Goal: Navigation & Orientation: Find specific page/section

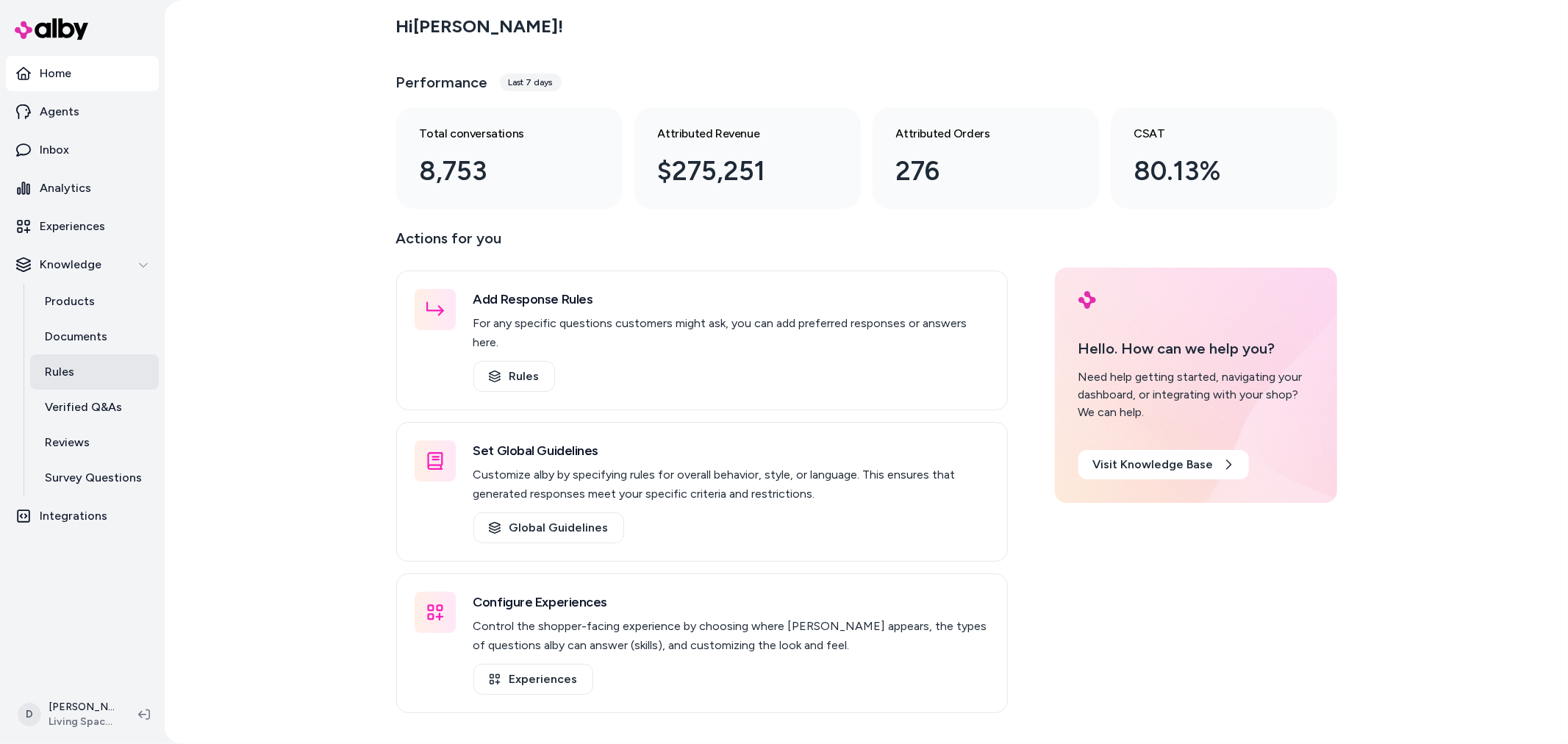
click at [92, 361] on link "Rules" at bounding box center [95, 372] width 129 height 35
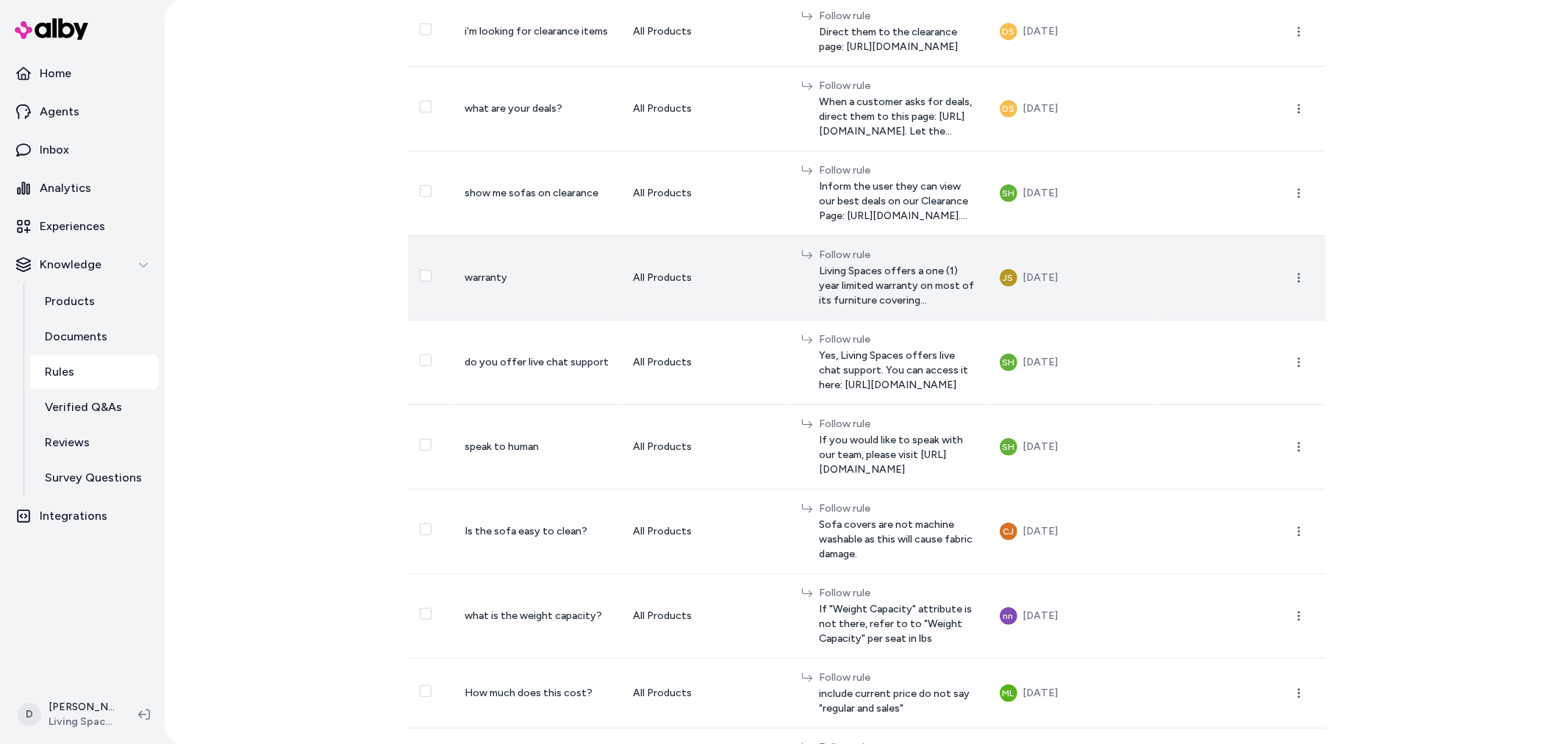
scroll to position [529, 0]
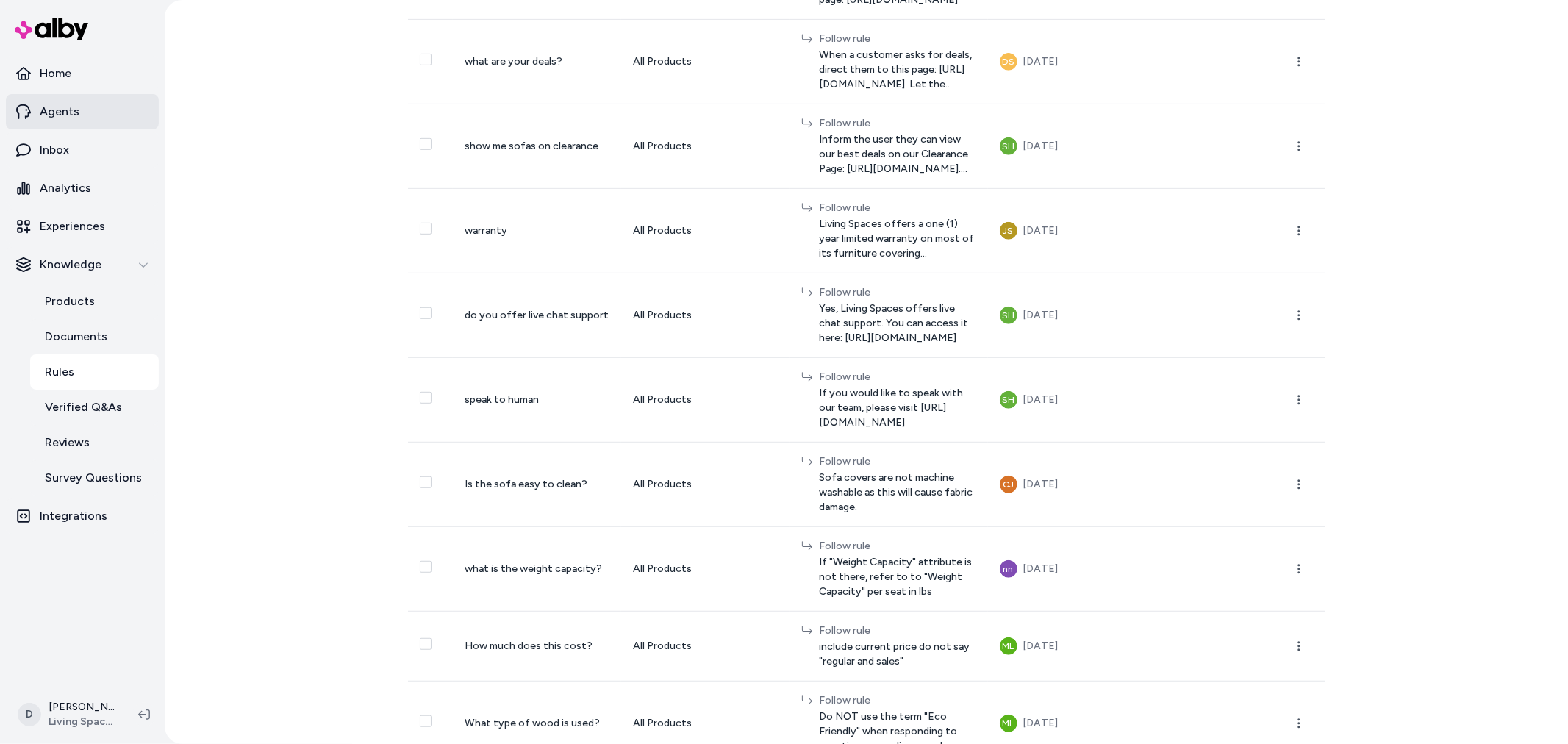
click at [100, 121] on link "Agents" at bounding box center [82, 112] width 153 height 35
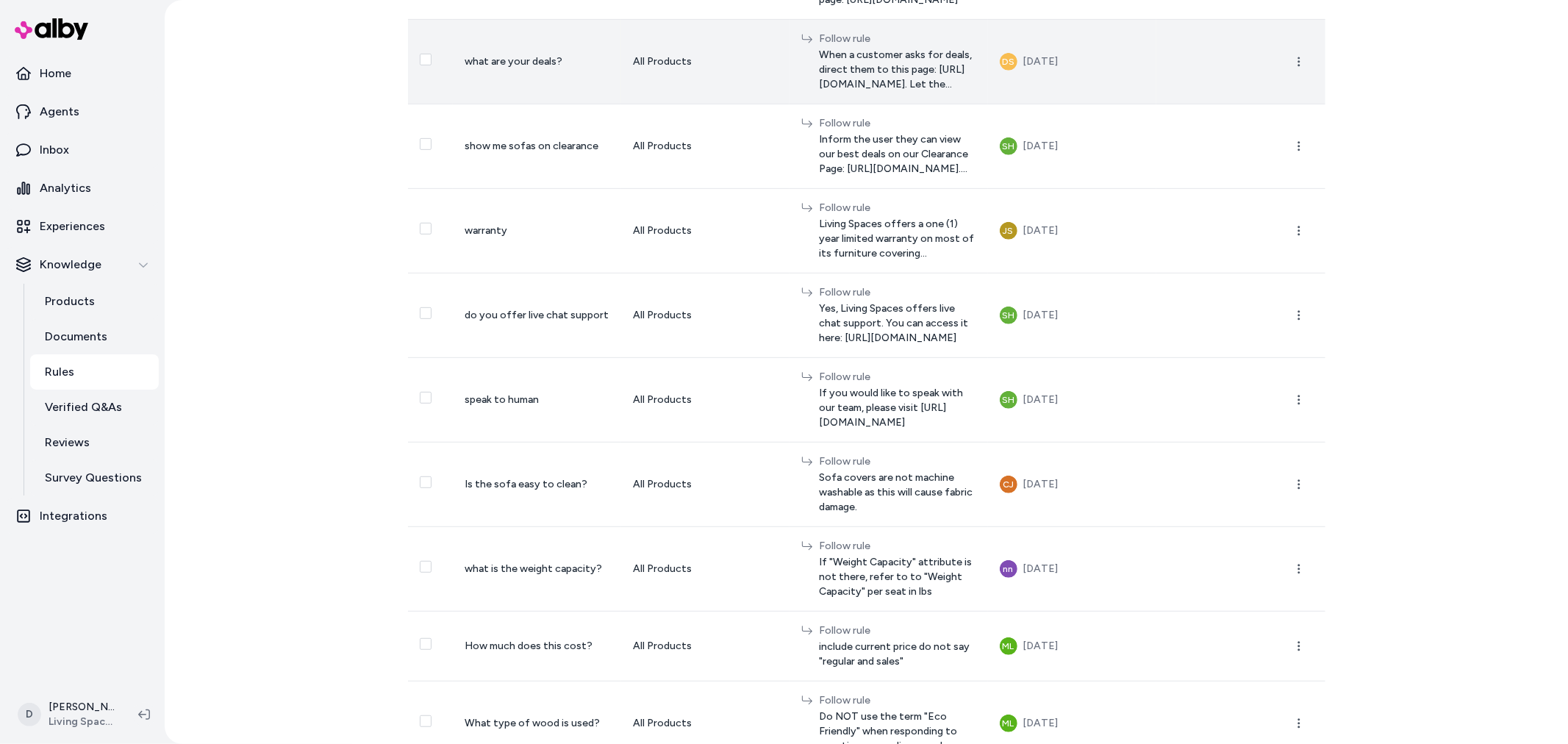
scroll to position [524, 0]
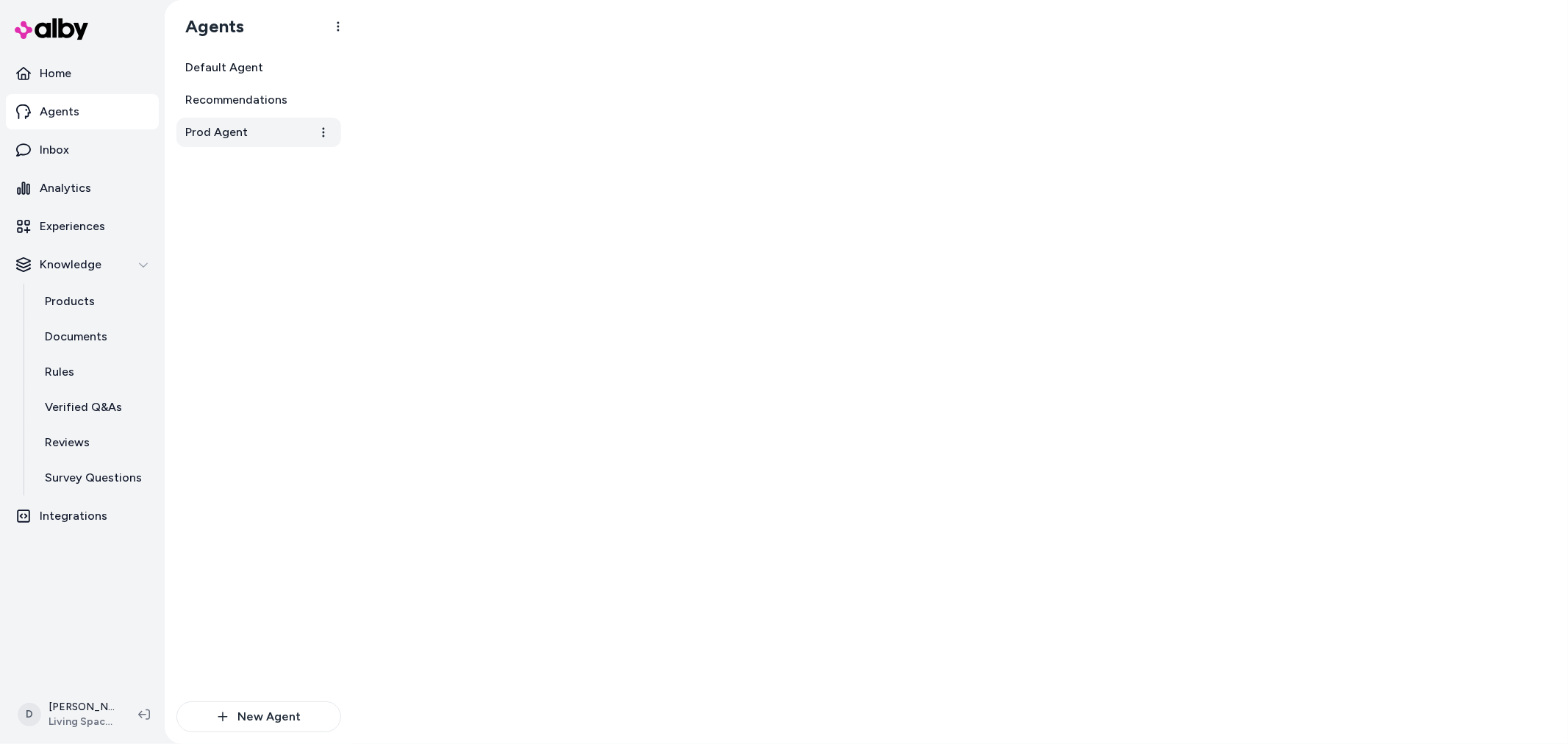
click at [218, 124] on span "Prod Agent" at bounding box center [217, 133] width 63 height 18
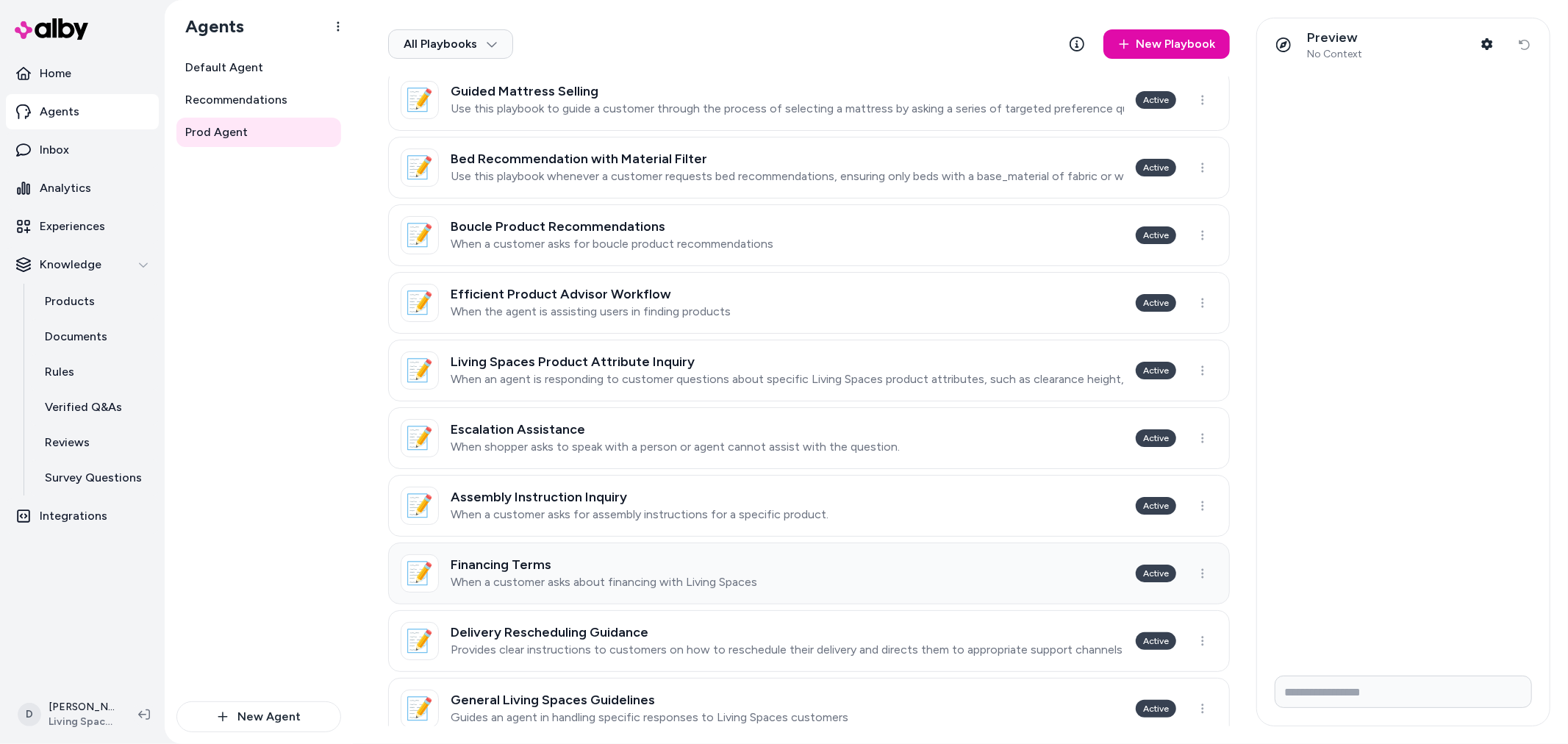
scroll to position [408, 0]
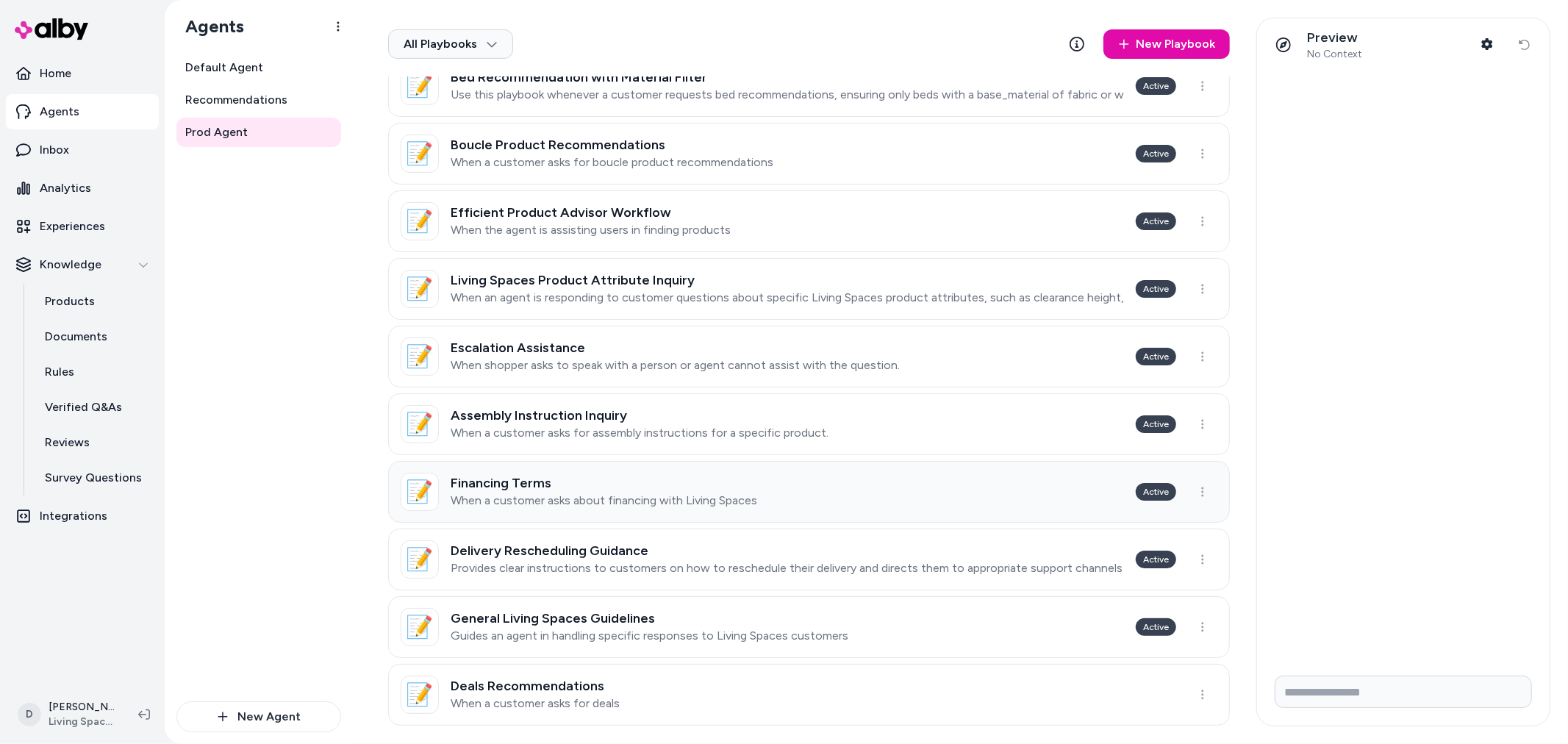
click at [566, 468] on link "📝 Financing Terms When a customer asks about financing with Living Spaces Active" at bounding box center [809, 492] width 842 height 62
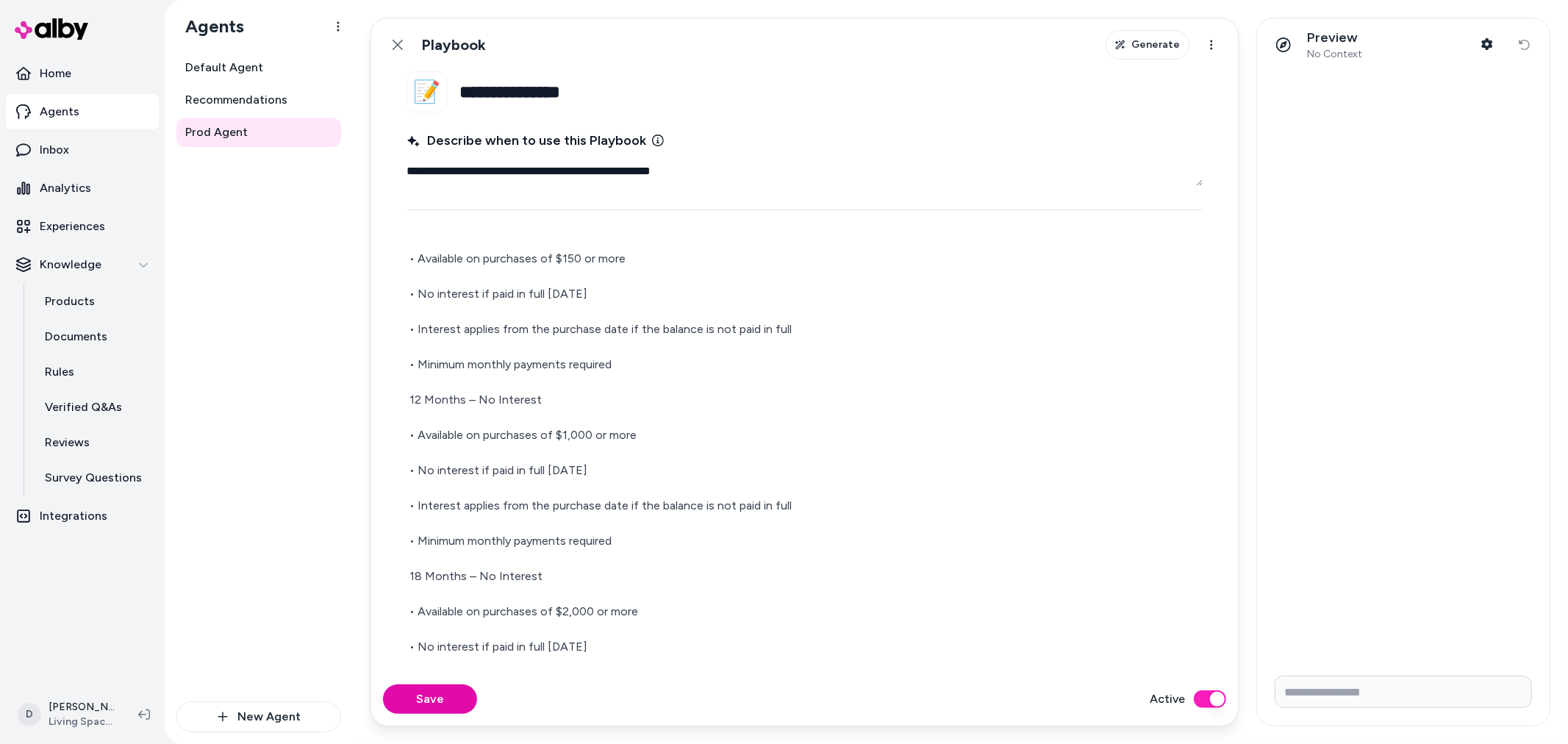
scroll to position [163, 0]
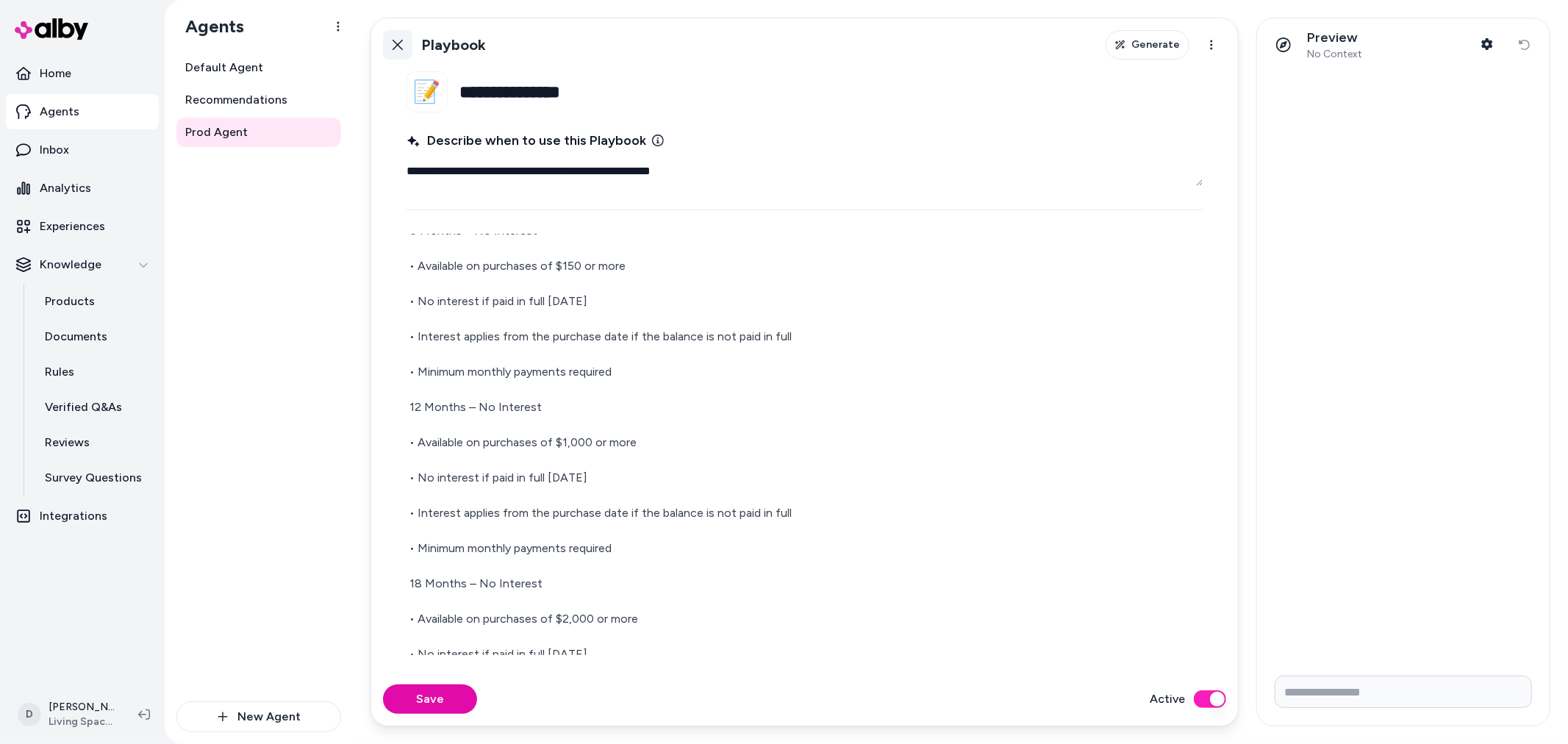
click at [407, 40] on button "Back" at bounding box center [398, 45] width 30 height 30
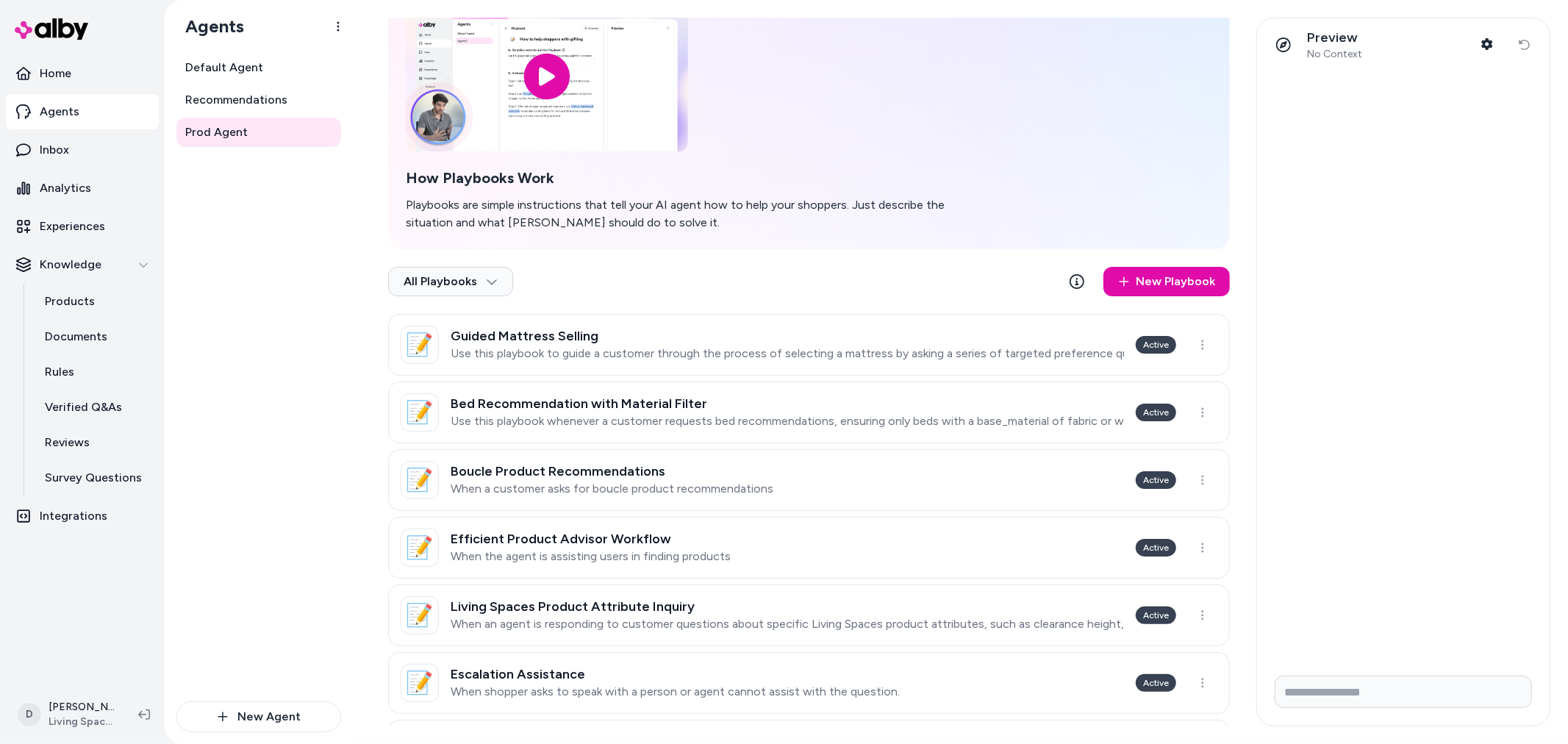
scroll to position [82, 0]
